Goal: Transaction & Acquisition: Purchase product/service

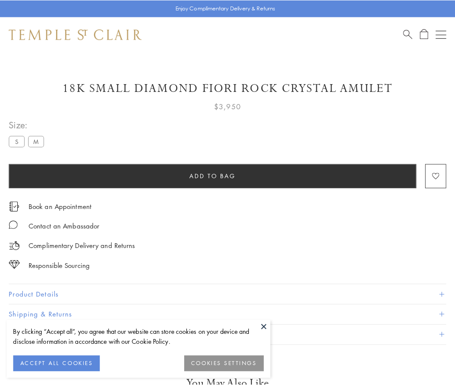
scroll to position [27, 0]
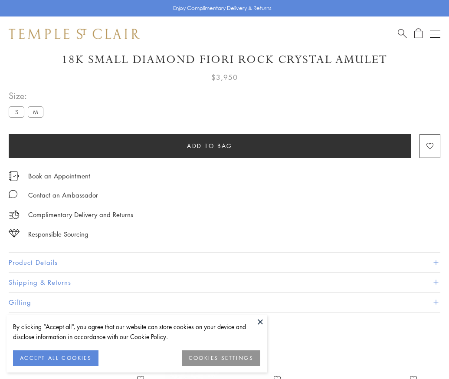
click at [210, 145] on span "Add to bag" at bounding box center [210, 146] width 46 height 10
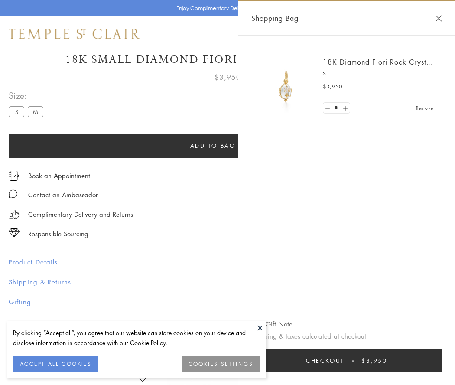
click at [358, 361] on button "Checkout $3,950" at bounding box center [347, 361] width 191 height 23
